Goal: Information Seeking & Learning: Learn about a topic

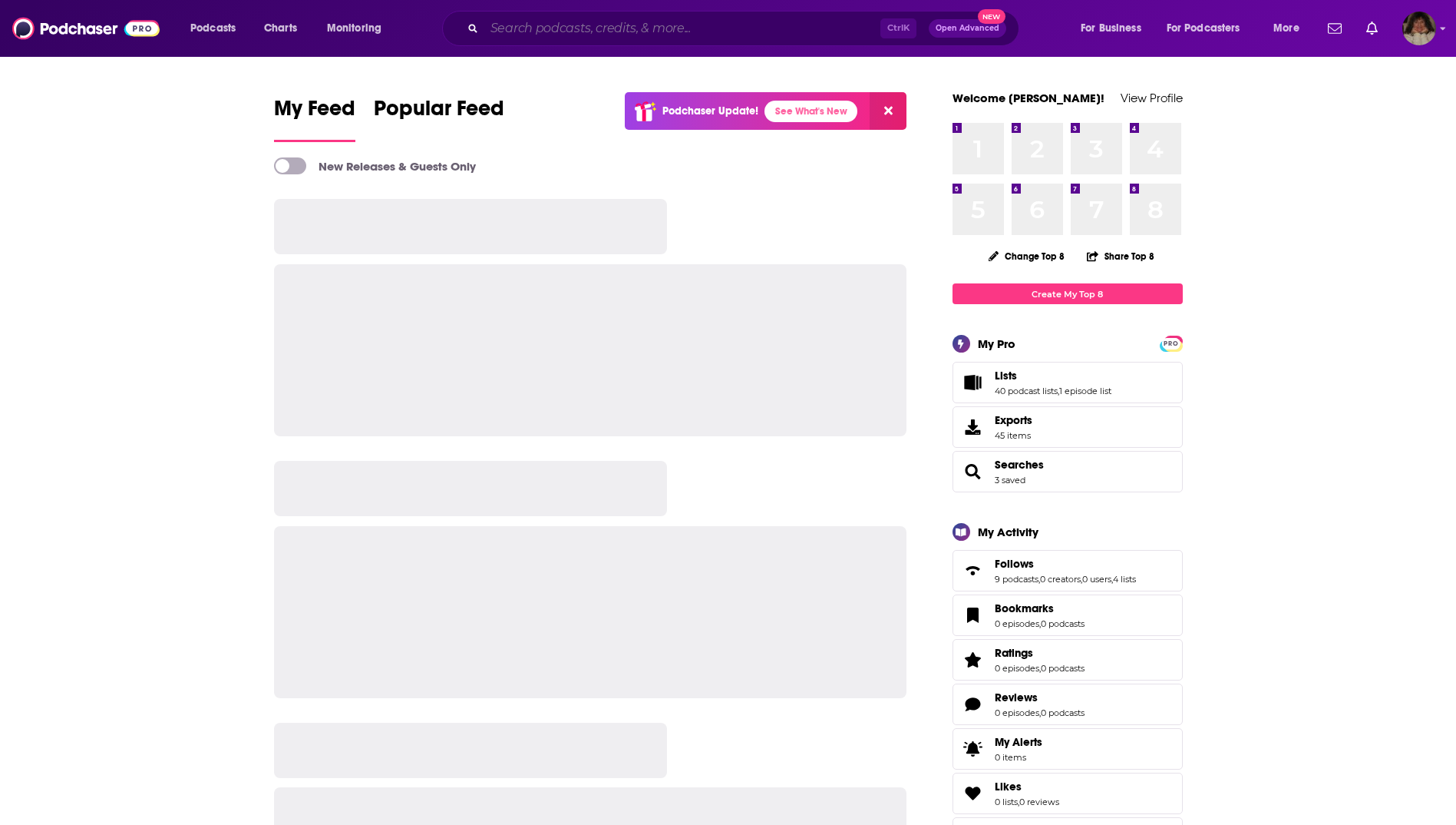
click at [541, 25] on input "Search podcasts, credits, & more..." at bounding box center [683, 28] width 396 height 24
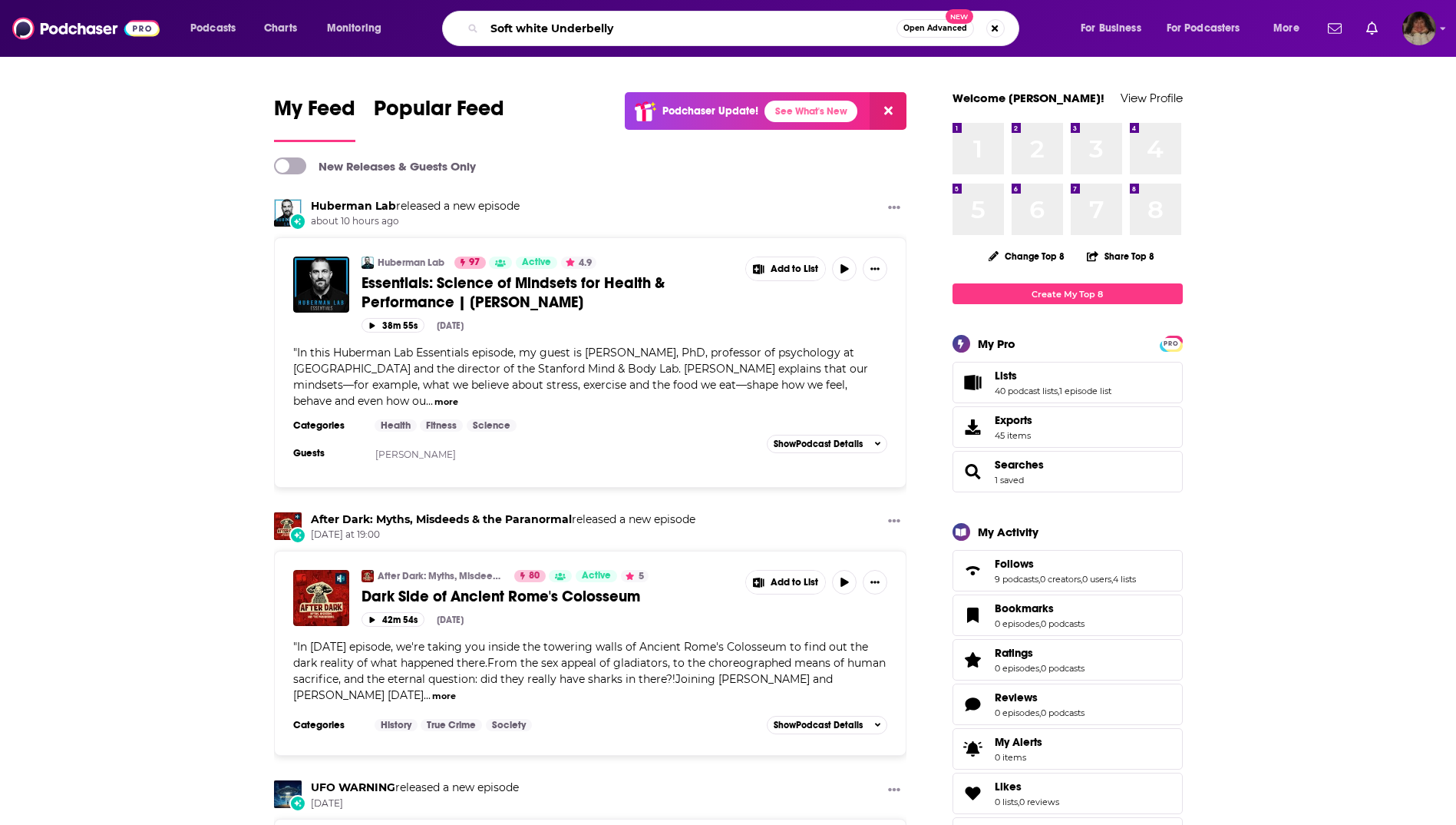
type input "Soft white Underbelly"
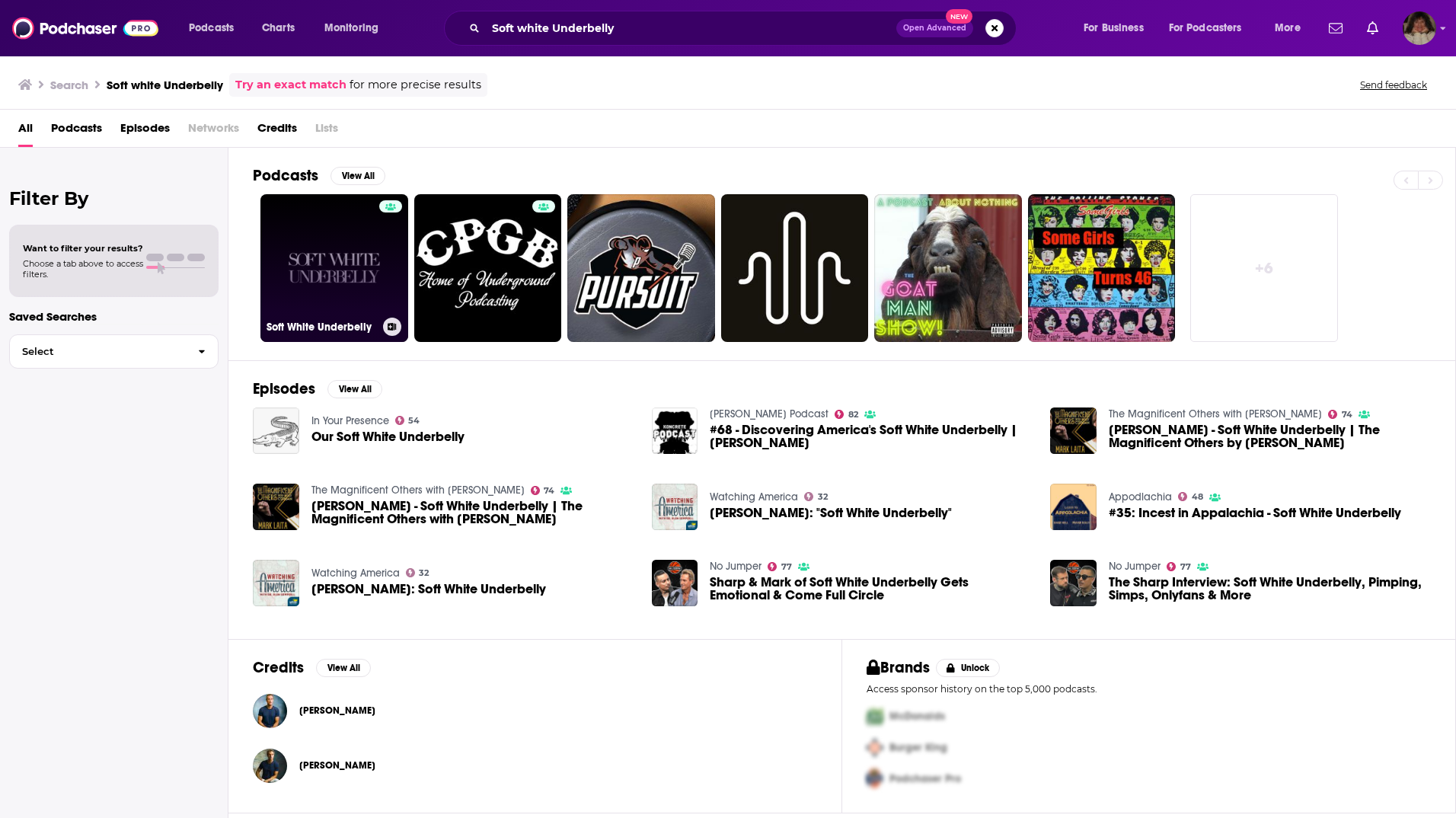
click at [336, 277] on link "Soft White Underbelly" at bounding box center [334, 267] width 147 height 147
